Goal: Task Accomplishment & Management: Complete application form

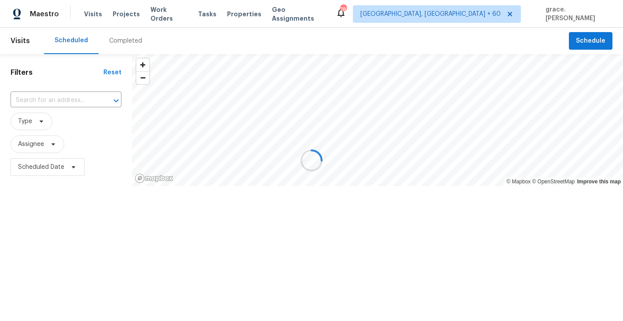
click at [53, 94] on div at bounding box center [311, 160] width 623 height 321
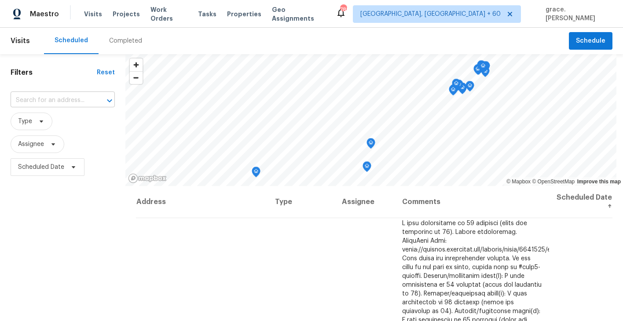
click at [52, 96] on input "text" at bounding box center [51, 101] width 80 height 14
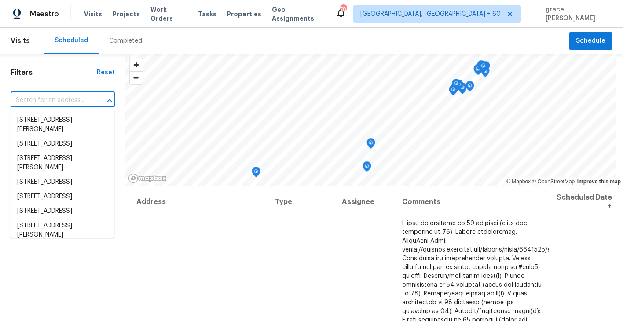
paste input "[STREET_ADDRESS][PERSON_NAME]"
type input "[STREET_ADDRESS][PERSON_NAME]"
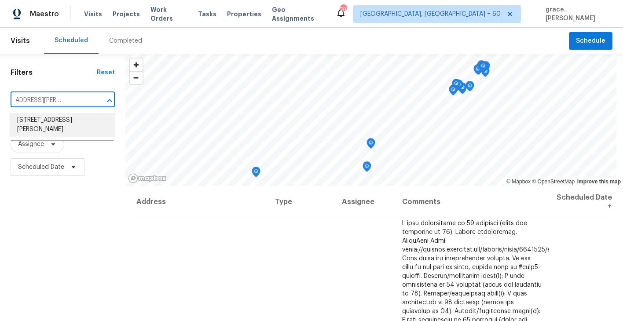
click at [63, 122] on li "[STREET_ADDRESS][PERSON_NAME]" at bounding box center [62, 125] width 104 height 24
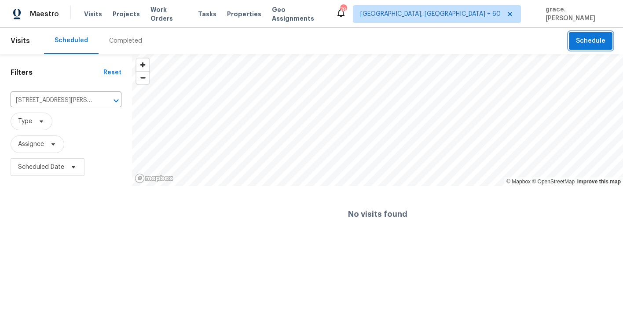
click at [596, 45] on span "Schedule" at bounding box center [590, 41] width 29 height 11
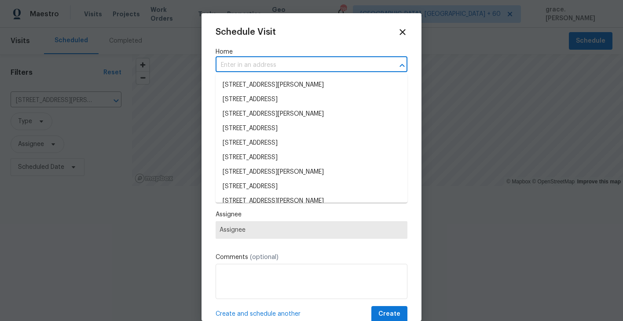
click at [283, 64] on input "text" at bounding box center [299, 66] width 167 height 14
paste input "[STREET_ADDRESS][PERSON_NAME]"
type input "[STREET_ADDRESS][PERSON_NAME]"
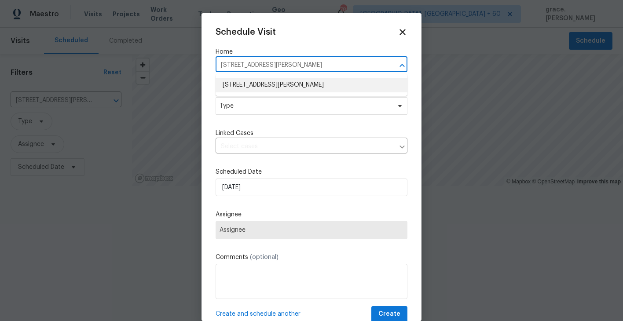
click at [277, 84] on li "[STREET_ADDRESS][PERSON_NAME]" at bounding box center [312, 85] width 192 height 15
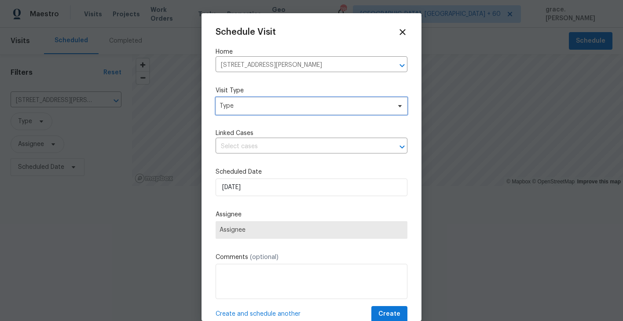
click at [258, 114] on span "Type" at bounding box center [312, 106] width 192 height 18
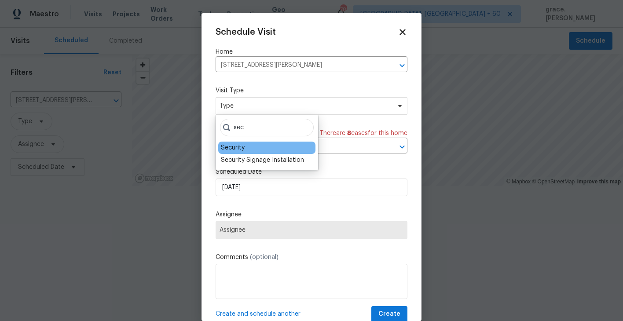
type input "sec"
click at [254, 147] on div "Security" at bounding box center [266, 148] width 97 height 12
click at [247, 151] on div "Security" at bounding box center [266, 148] width 97 height 12
click at [234, 147] on div "Security" at bounding box center [233, 147] width 24 height 9
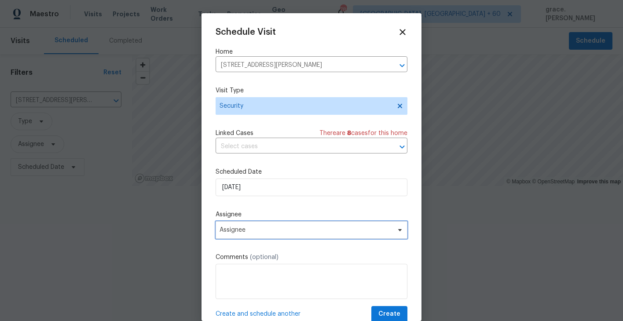
click at [246, 232] on span "Assignee" at bounding box center [305, 230] width 172 height 7
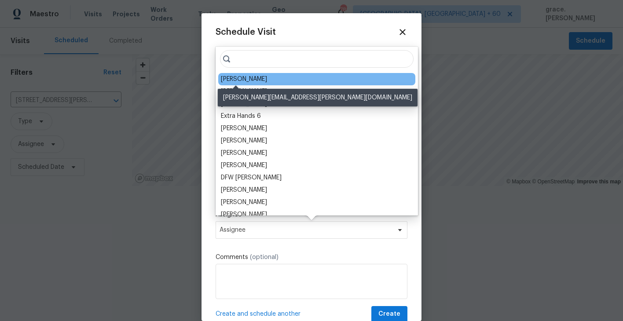
click at [240, 78] on div "[PERSON_NAME]" at bounding box center [244, 79] width 46 height 9
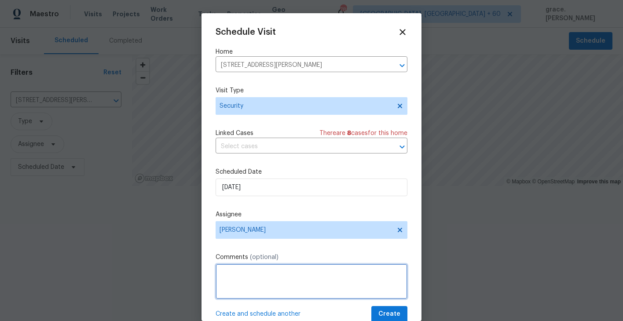
click at [245, 277] on textarea at bounding box center [312, 281] width 192 height 35
click at [242, 278] on textarea "To enrich screen reader interactions, please activate Accessibility in Grammarl…" at bounding box center [312, 281] width 192 height 35
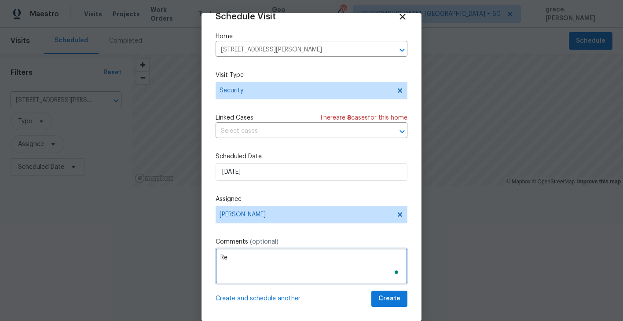
type textarea "R"
click at [343, 256] on textarea "Trust and Safety was notified that a previous" at bounding box center [312, 266] width 192 height 35
paste textarea "it’s possible they’ve gotten in again and removed the lockbox"
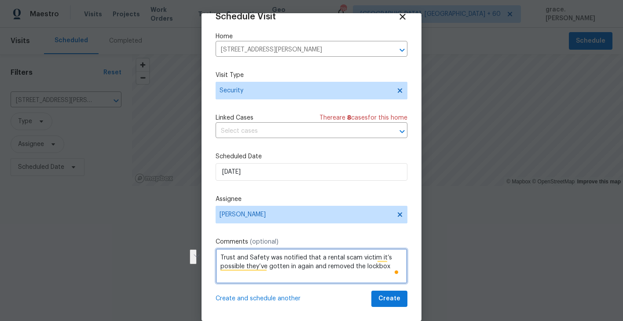
drag, startPoint x: 377, startPoint y: 257, endPoint x: 270, endPoint y: 266, distance: 108.1
click at [270, 266] on textarea "Trust and Safety was notified that a rental scam victim it’s possible they’ve g…" at bounding box center [312, 266] width 192 height 35
click at [261, 266] on textarea "Trust and Safety was notified that a rental scam victim may have gotten in agai…" at bounding box center [312, 266] width 192 height 35
click at [395, 263] on textarea "Trust and Safety was notified that a rental scam victim may have gotten into th…" at bounding box center [312, 266] width 192 height 35
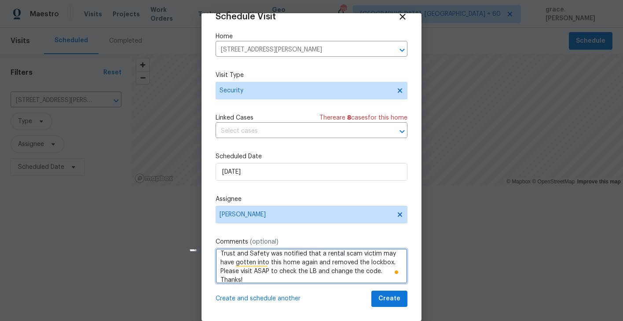
drag, startPoint x: 316, startPoint y: 273, endPoint x: 378, endPoint y: 270, distance: 62.1
click at [378, 270] on textarea "Trust and Safety was notified that a rental scam victim may have gotten into th…" at bounding box center [312, 266] width 192 height 35
type textarea "Trust and Safety was notified that a rental scam victim may have gotten into th…"
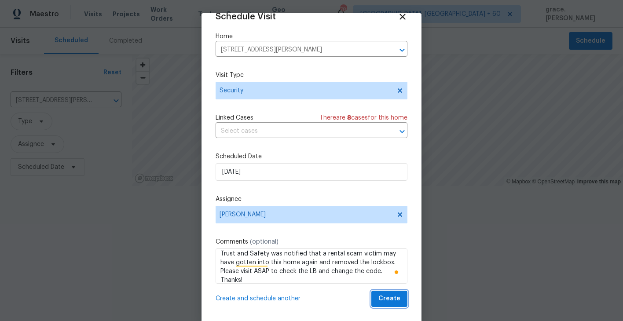
click at [391, 302] on span "Create" at bounding box center [389, 298] width 22 height 11
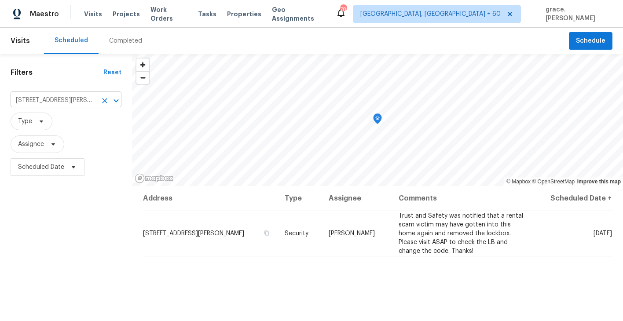
click at [35, 97] on input "[STREET_ADDRESS][PERSON_NAME]" at bounding box center [54, 101] width 86 height 14
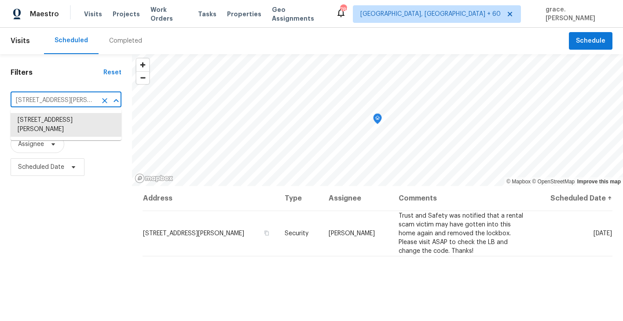
click at [106, 98] on icon "Clear" at bounding box center [104, 100] width 9 height 9
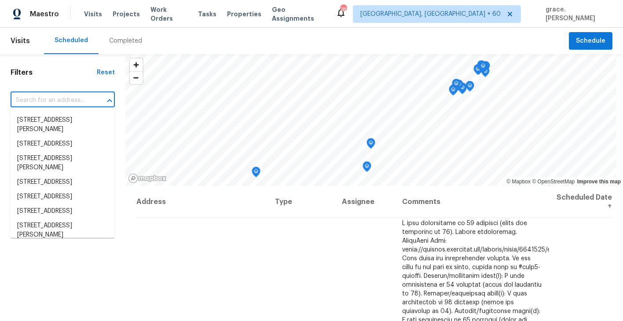
click at [89, 100] on input "text" at bounding box center [51, 101] width 80 height 14
paste input "[STREET_ADDRESS]"
type input "[STREET_ADDRESS]"
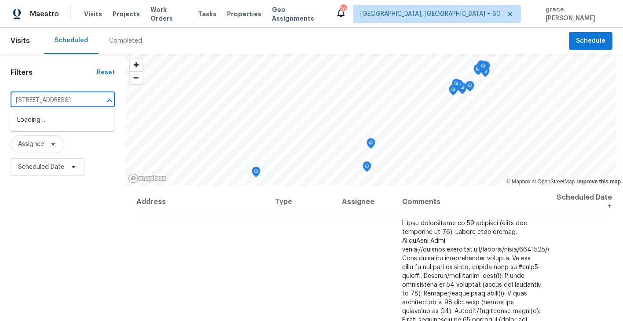
scroll to position [0, 47]
click at [76, 124] on li "[STREET_ADDRESS]" at bounding box center [62, 120] width 104 height 15
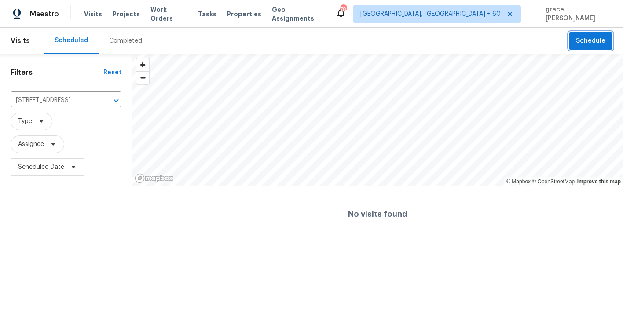
click at [589, 43] on span "Schedule" at bounding box center [590, 41] width 29 height 11
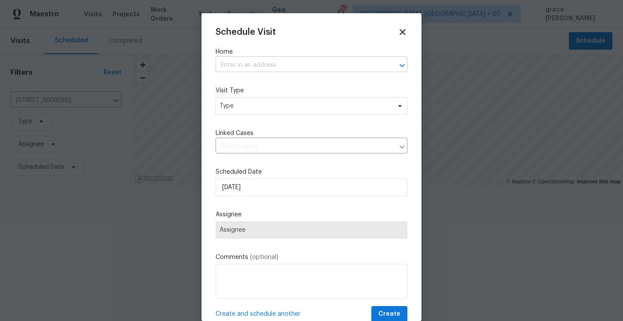
click at [285, 67] on input "text" at bounding box center [299, 66] width 167 height 14
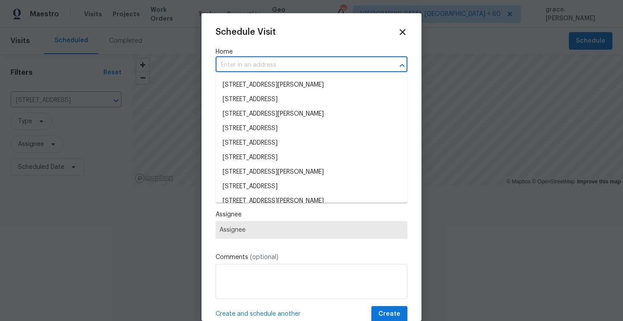
paste input "[STREET_ADDRESS]"
type input "[STREET_ADDRESS]"
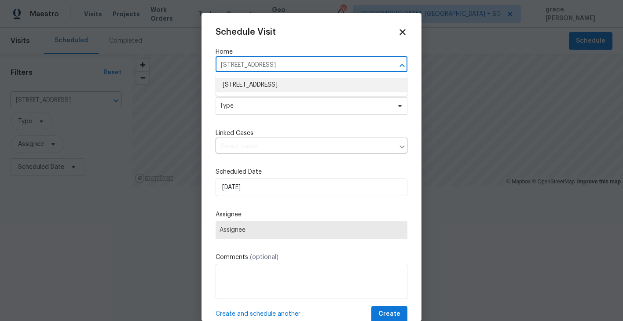
click at [276, 82] on li "[STREET_ADDRESS]" at bounding box center [312, 85] width 192 height 15
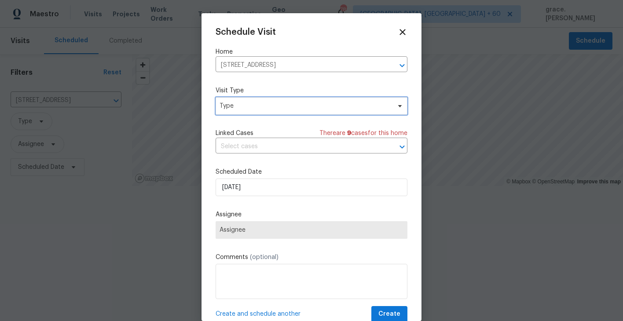
click at [259, 107] on span "Type" at bounding box center [304, 106] width 171 height 9
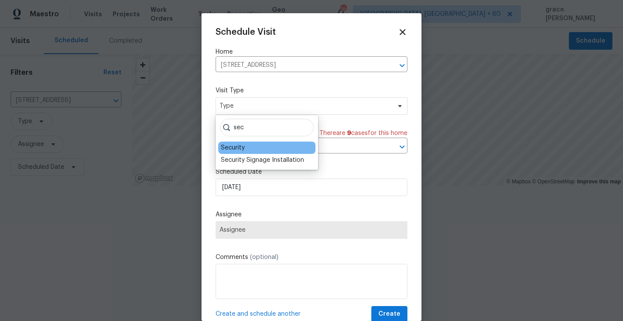
type input "sec"
click at [242, 146] on div "Security" at bounding box center [233, 147] width 24 height 9
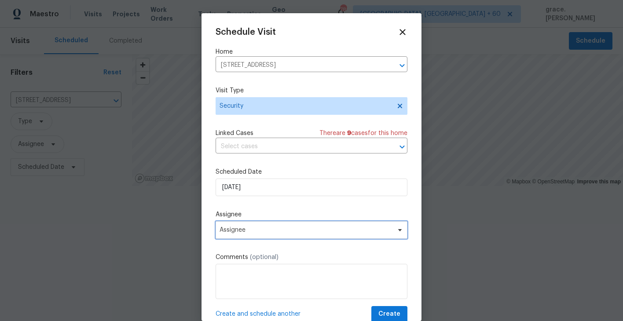
click at [241, 225] on span "Assignee" at bounding box center [312, 230] width 192 height 18
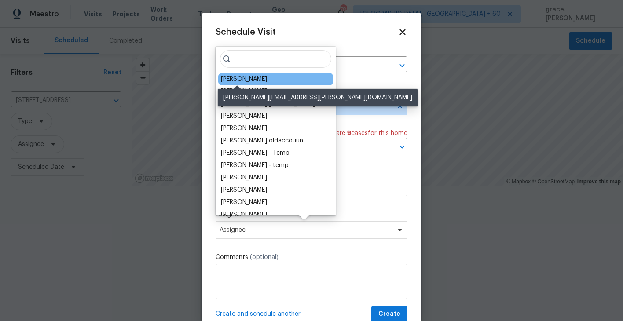
click at [246, 79] on div "[PERSON_NAME]" at bounding box center [244, 79] width 46 height 9
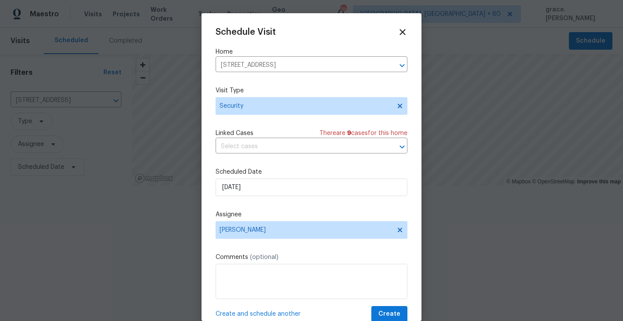
click at [245, 261] on label "Comments (optional)" at bounding box center [312, 257] width 192 height 9
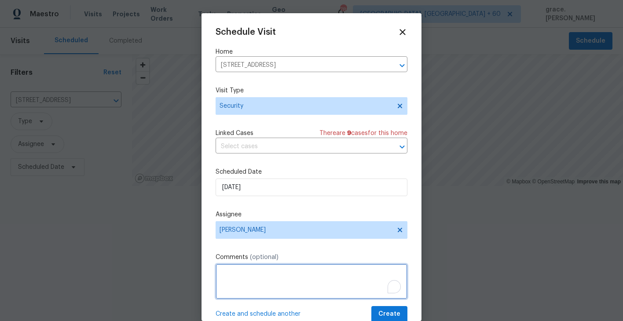
click at [245, 267] on textarea "To enrich screen reader interactions, please activate Accessibility in Grammarl…" at bounding box center [312, 281] width 192 height 35
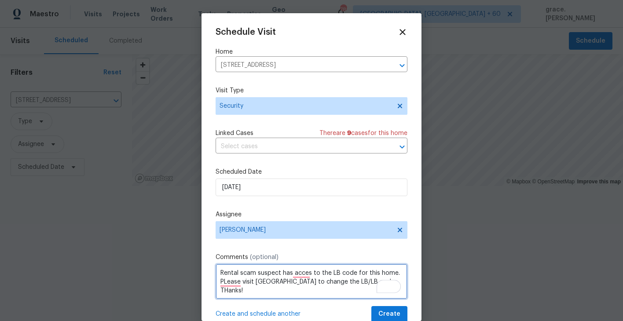
click at [358, 283] on textarea "Rental scam suspect has acces to the LB code for this home. PLease visit [GEOGR…" at bounding box center [312, 281] width 192 height 35
click at [270, 287] on textarea "Rental scam suspect has acces to the LB code for this home. Please visit ASAP t…" at bounding box center [312, 281] width 192 height 35
click at [320, 275] on textarea "Rental scam suspect has access to the LB code for this home. Please visit ASAP …" at bounding box center [312, 281] width 192 height 35
type textarea "Rental scam suspect has access to the LB code for this home. Please visit ASAP …"
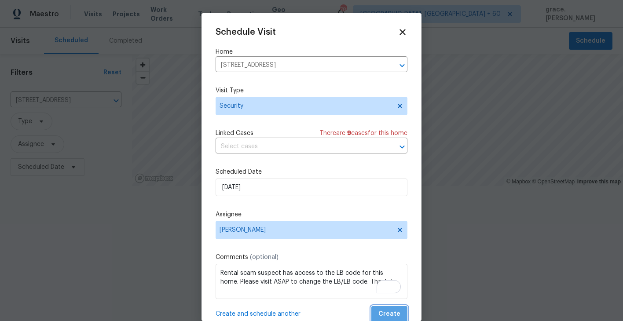
click at [392, 317] on span "Create" at bounding box center [389, 314] width 22 height 11
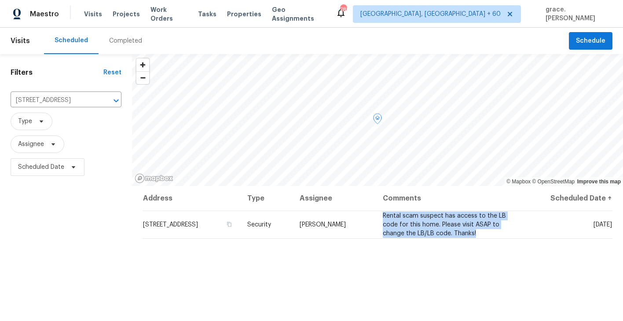
drag, startPoint x: 500, startPoint y: 235, endPoint x: 402, endPoint y: 215, distance: 100.1
click at [402, 215] on td "Rental scam suspect has access to the LB code for this home. Please visit ASAP …" at bounding box center [446, 225] width 141 height 28
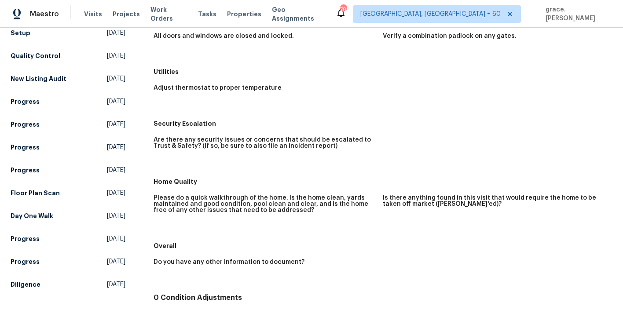
scroll to position [253, 0]
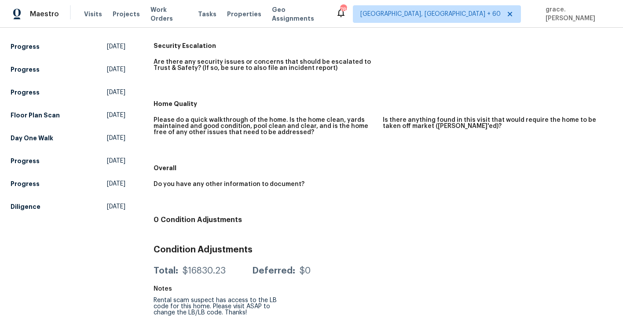
drag, startPoint x: 153, startPoint y: 301, endPoint x: 230, endPoint y: 313, distance: 77.9
click at [230, 313] on div "All visits [STREET_ADDRESS] Home details Other Visits Progress [DATE] Progress …" at bounding box center [312, 56] width 602 height 529
copy div "Rental scam suspect has access to the LB code for this home. Please visit ASAP …"
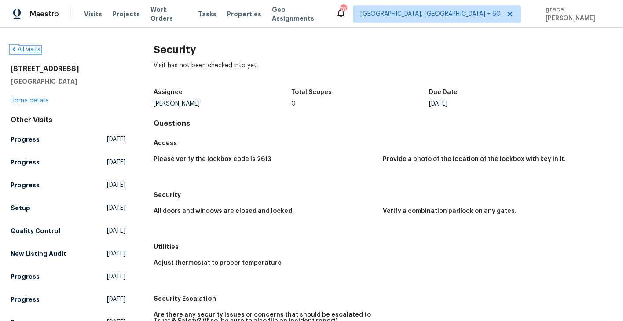
click at [22, 50] on link "All visits" at bounding box center [26, 50] width 30 height 6
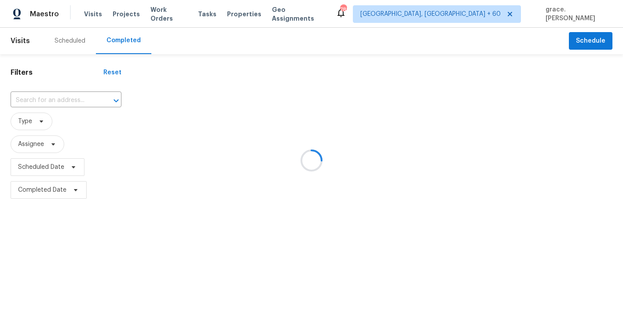
click at [92, 96] on div at bounding box center [311, 160] width 623 height 321
click at [77, 97] on div at bounding box center [311, 160] width 623 height 321
click at [65, 40] on div at bounding box center [311, 160] width 623 height 321
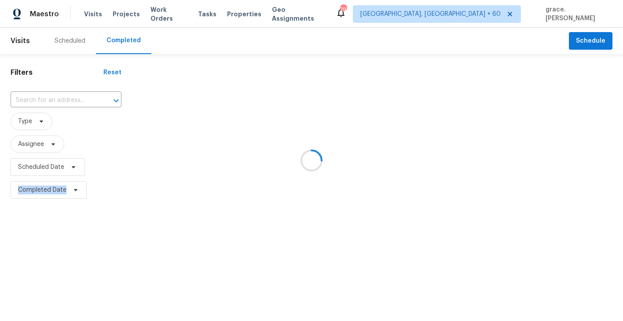
click at [65, 40] on div at bounding box center [311, 160] width 623 height 321
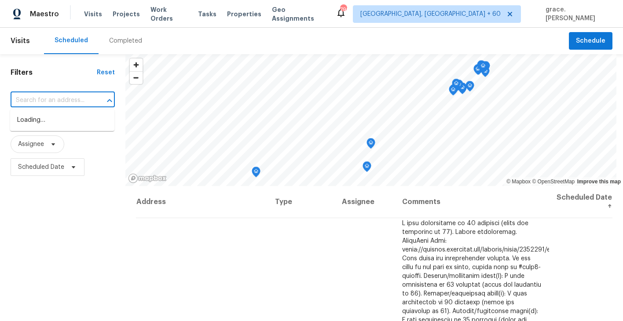
click at [40, 99] on input "text" at bounding box center [51, 101] width 80 height 14
paste input "2375 S Pine St, Spartanburg, SC 29302"
type input "2375 S Pine St, Spartanburg, SC 29302"
click at [55, 128] on li "2375 S Pine St, Spartanburg, SC 29302" at bounding box center [62, 120] width 104 height 15
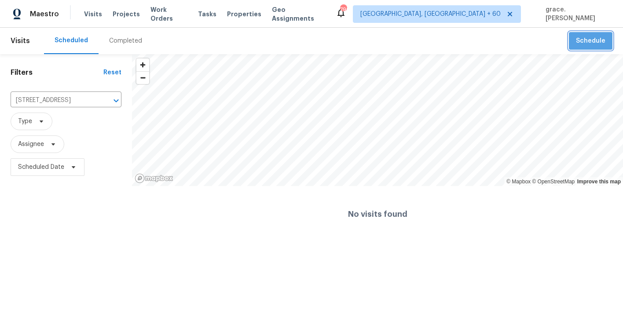
click at [602, 39] on span "Schedule" at bounding box center [590, 41] width 29 height 11
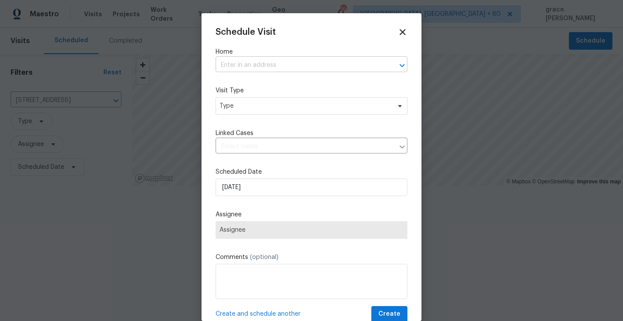
click at [254, 62] on input "text" at bounding box center [299, 66] width 167 height 14
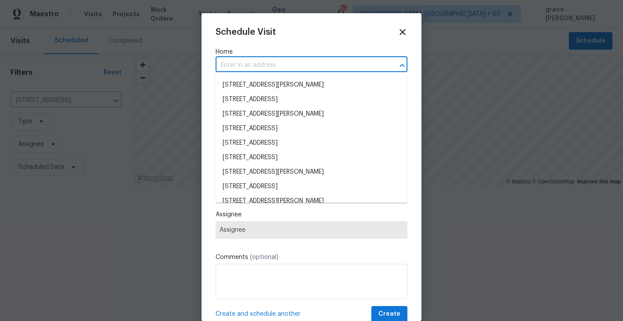
paste input "2375 S Pine St, Spartanburg, SC 29302"
type input "2375 S Pine St, Spartanburg, SC 29302"
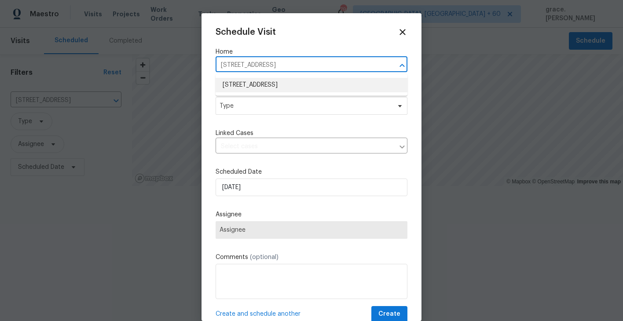
click at [254, 82] on li "2375 S Pine St, Spartanburg, SC 29302" at bounding box center [312, 85] width 192 height 15
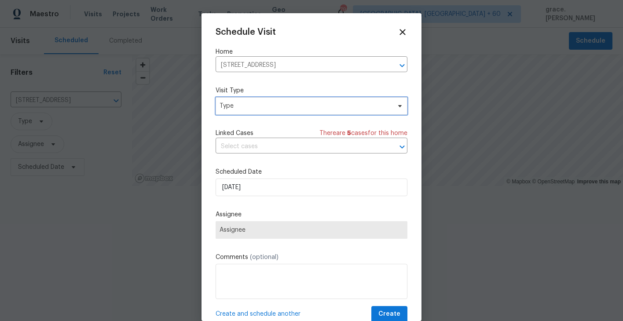
click at [243, 108] on span "Type" at bounding box center [304, 106] width 171 height 9
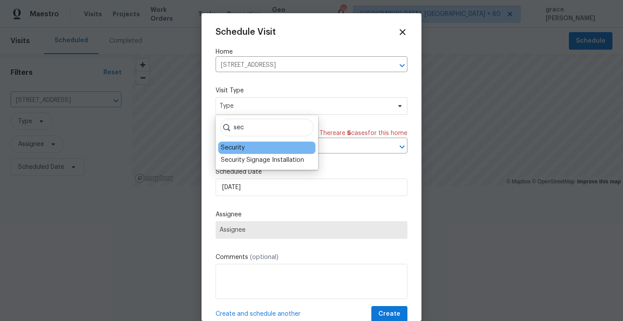
type input "sec"
click at [249, 148] on div "Security" at bounding box center [266, 148] width 97 height 12
click at [233, 143] on div "Security" at bounding box center [266, 148] width 97 height 12
click at [232, 147] on div "Security" at bounding box center [233, 147] width 24 height 9
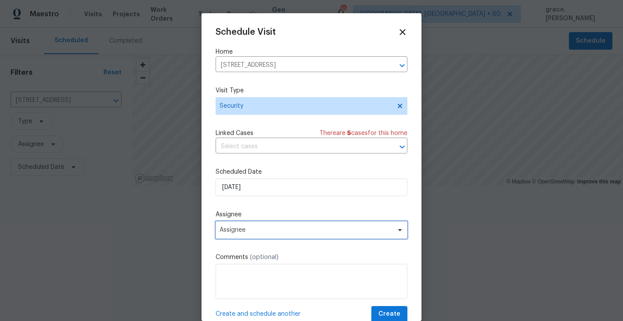
click at [237, 229] on span "Assignee" at bounding box center [305, 230] width 172 height 7
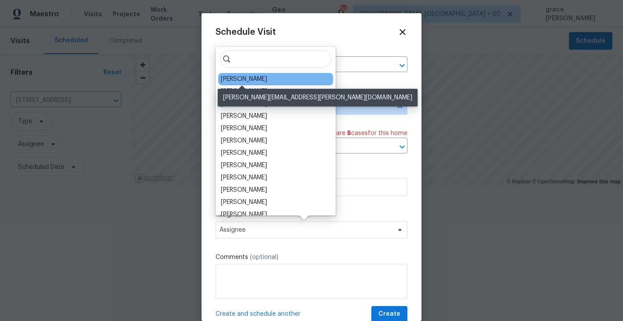
click at [239, 81] on div "[PERSON_NAME]" at bounding box center [244, 79] width 46 height 9
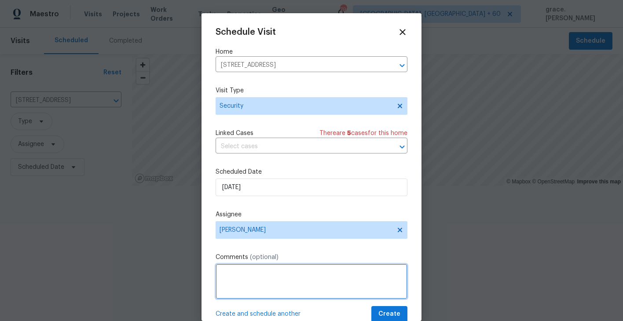
click at [271, 276] on textarea at bounding box center [312, 281] width 192 height 35
paste textarea "Rental scam suspect has access to the LB code for this home. Please visit ASAP …"
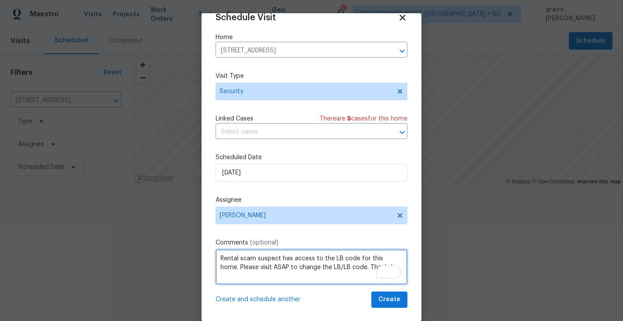
scroll to position [15, 0]
type textarea "Rental scam suspect has access to the LB code for this home. Please visit ASAP …"
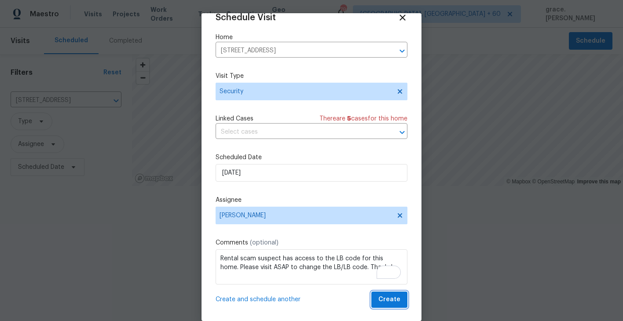
click at [397, 298] on span "Create" at bounding box center [389, 299] width 22 height 11
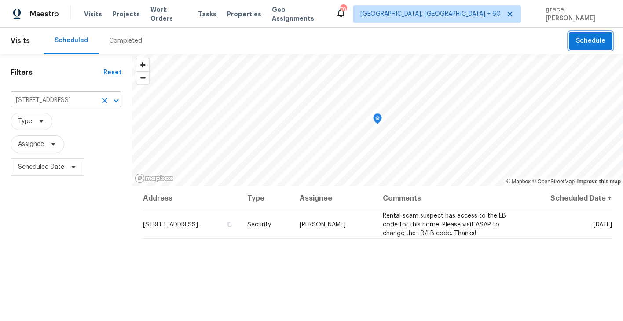
click at [104, 99] on icon "Clear" at bounding box center [104, 100] width 9 height 9
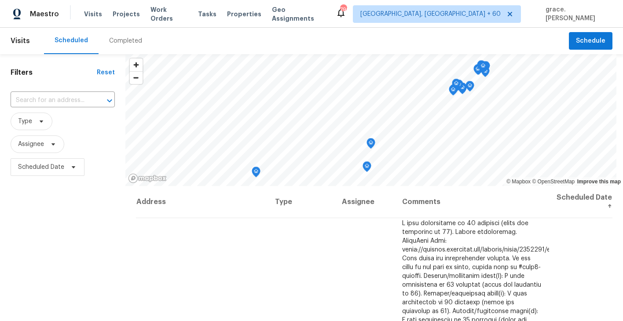
click at [74, 99] on input "text" at bounding box center [51, 101] width 80 height 14
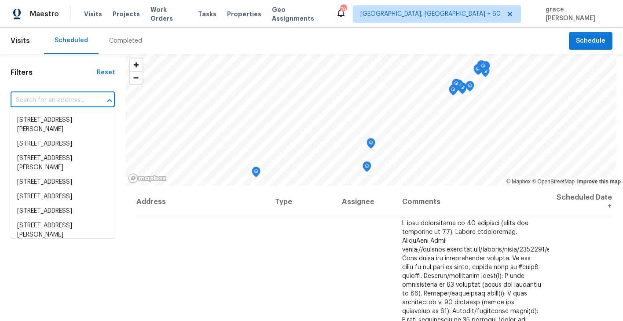
paste input "1376 Cornwall Rd, Decatur, GA 30032"
type input "1376 Cornwall Rd, Decatur, GA 30032"
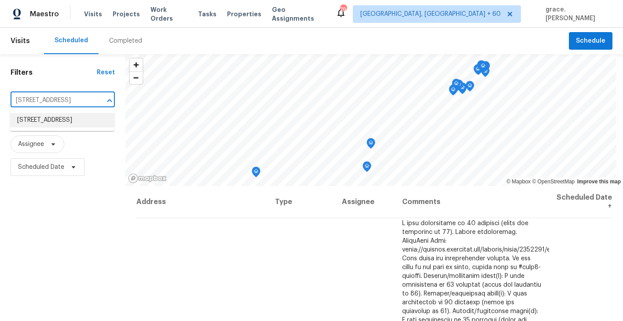
click at [73, 123] on li "1376 Cornwall Rd, Decatur, GA 30032" at bounding box center [62, 120] width 104 height 15
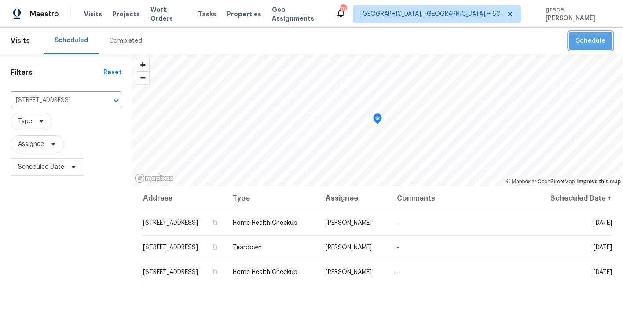
click at [589, 37] on span "Schedule" at bounding box center [590, 41] width 29 height 11
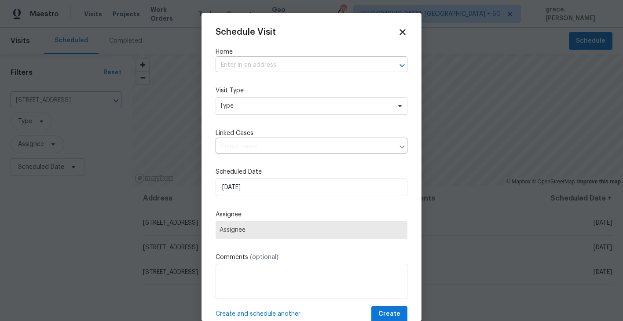
click at [263, 69] on input "text" at bounding box center [299, 66] width 167 height 14
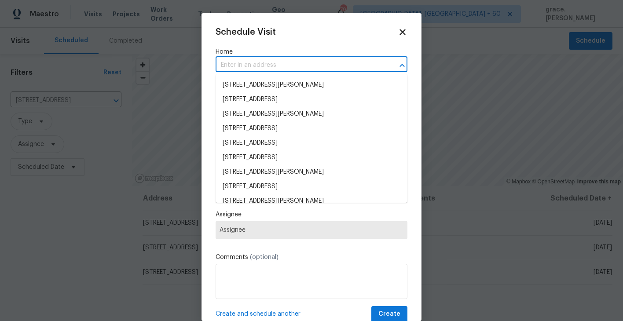
paste input "1376 Cornwall Rd, Decatur, GA 30032"
type input "1376 Cornwall Rd, Decatur, GA 30032"
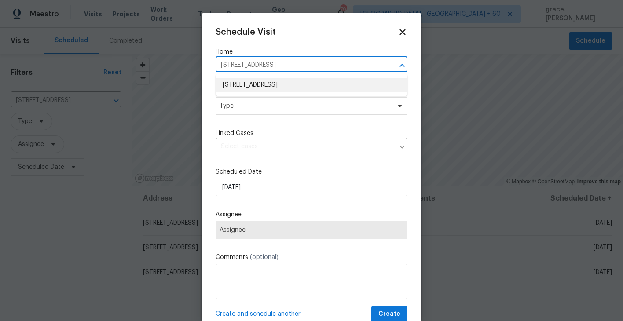
click at [258, 82] on li "1376 Cornwall Rd, Decatur, GA 30032" at bounding box center [312, 85] width 192 height 15
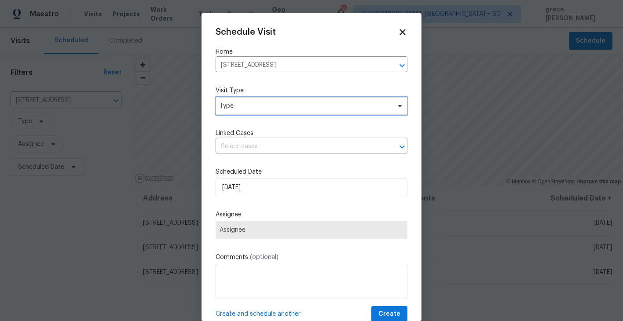
click at [241, 107] on span "Type" at bounding box center [304, 106] width 171 height 9
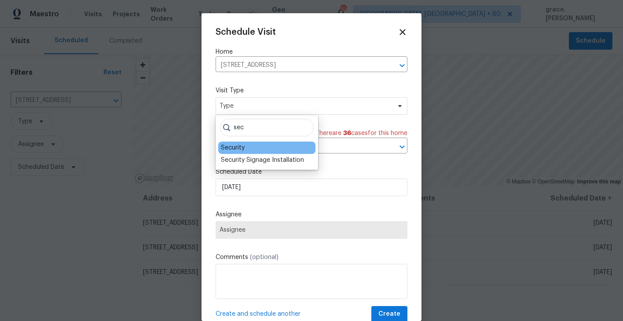
type input "sec"
click at [236, 146] on div "Security" at bounding box center [233, 147] width 24 height 9
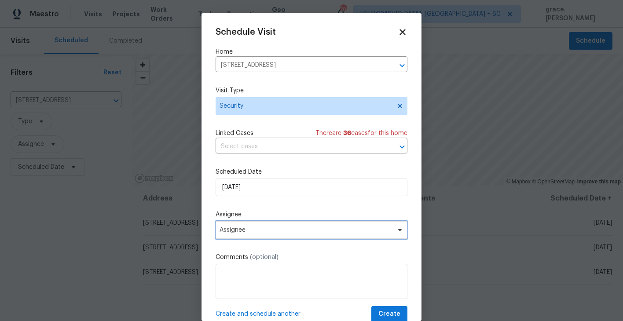
click at [238, 238] on span "Assignee" at bounding box center [312, 230] width 192 height 18
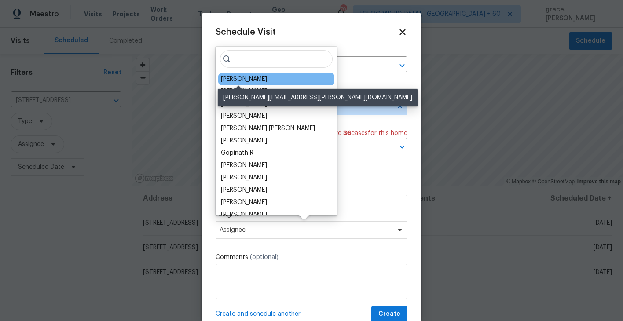
click at [234, 78] on div "[PERSON_NAME]" at bounding box center [244, 79] width 46 height 9
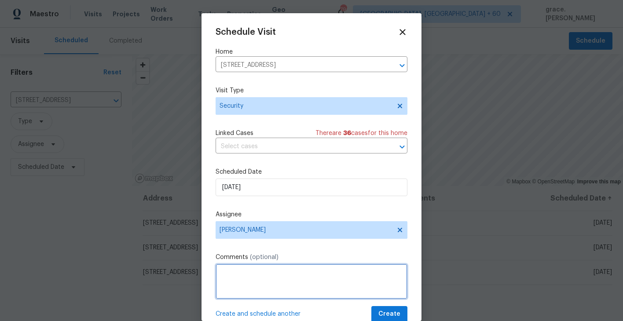
click at [253, 274] on textarea at bounding box center [312, 281] width 192 height 35
paste textarea "suspect hired a locksmith, suspect removed the lock off the door, victim was ab…"
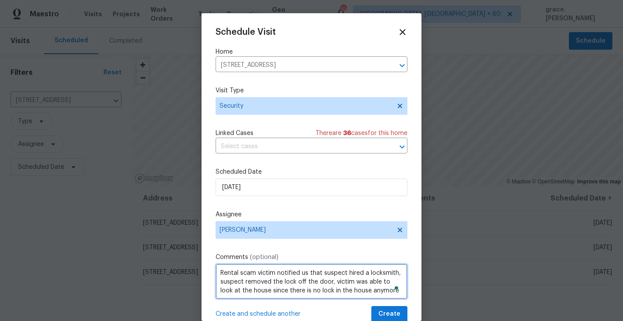
click at [322, 275] on textarea "Rental scam victim notified us that suspect hired a locksmith, suspect removed …" at bounding box center [312, 281] width 192 height 35
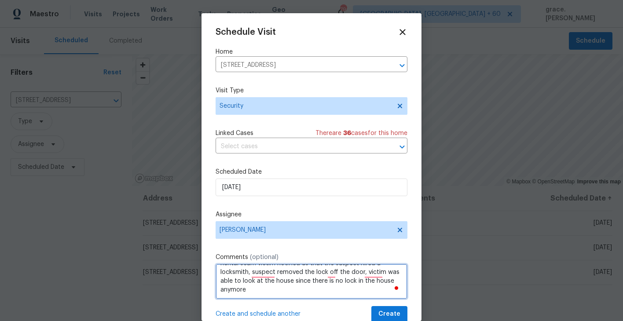
scroll to position [10, 0]
click at [251, 272] on textarea "Rental scam victim notified us that the suspect hired a locksmith, suspect remo…" at bounding box center [312, 281] width 192 height 35
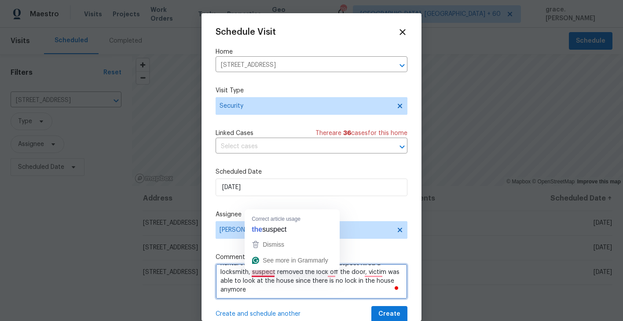
click at [254, 272] on textarea "Rental scam victim notified us that the suspect hired a locksmith, suspect remo…" at bounding box center [312, 281] width 192 height 35
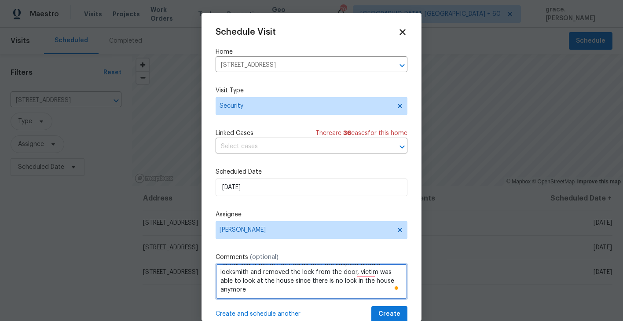
click at [356, 274] on textarea "Rental scam victim notified us that the suspect hired a locksmith and removed t…" at bounding box center [312, 281] width 192 height 35
click at [278, 282] on textarea "Rental scam victim notified us that the suspect hired a locksmith and removed t…" at bounding box center [312, 281] width 192 height 35
click at [319, 292] on textarea "Rental scam victim notified us that the suspect hired a locksmith and removed t…" at bounding box center [312, 281] width 192 height 35
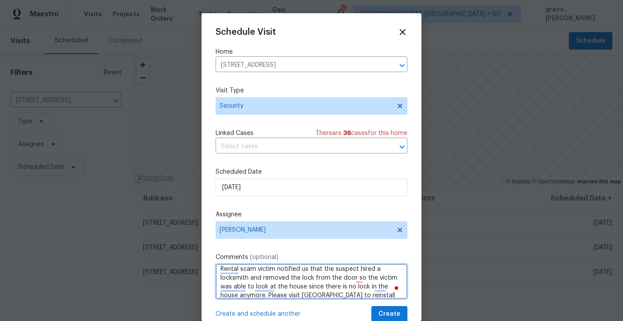
scroll to position [0, 0]
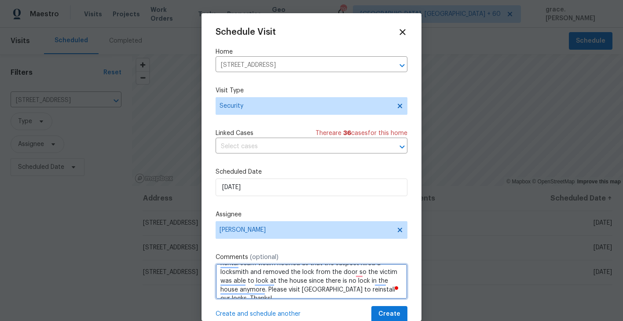
type textarea "Rental scam victim notified us that the suspect hired a locksmith and removed t…"
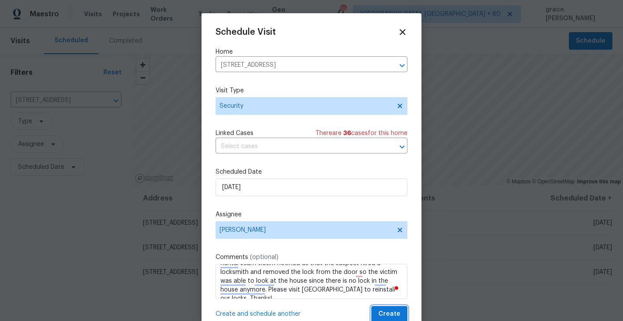
click at [384, 314] on span "Create" at bounding box center [389, 314] width 22 height 11
